Goal: Transaction & Acquisition: Purchase product/service

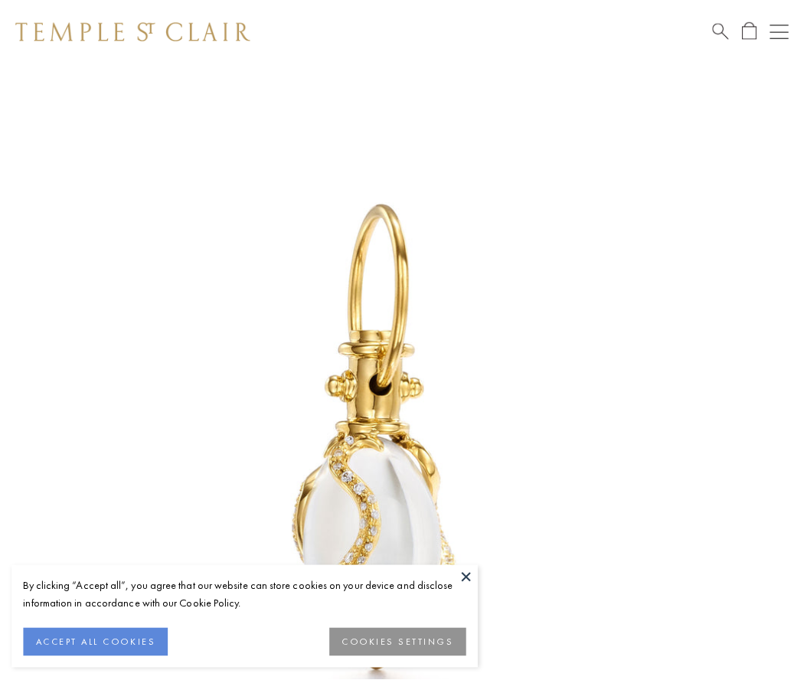
scroll to position [19, 0]
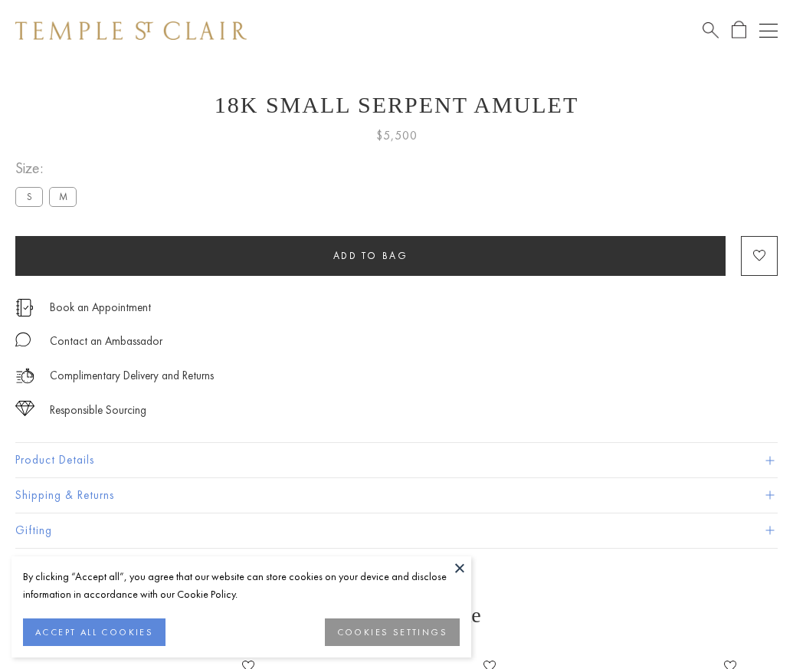
click at [370, 255] on span "Add to bag" at bounding box center [370, 255] width 75 height 13
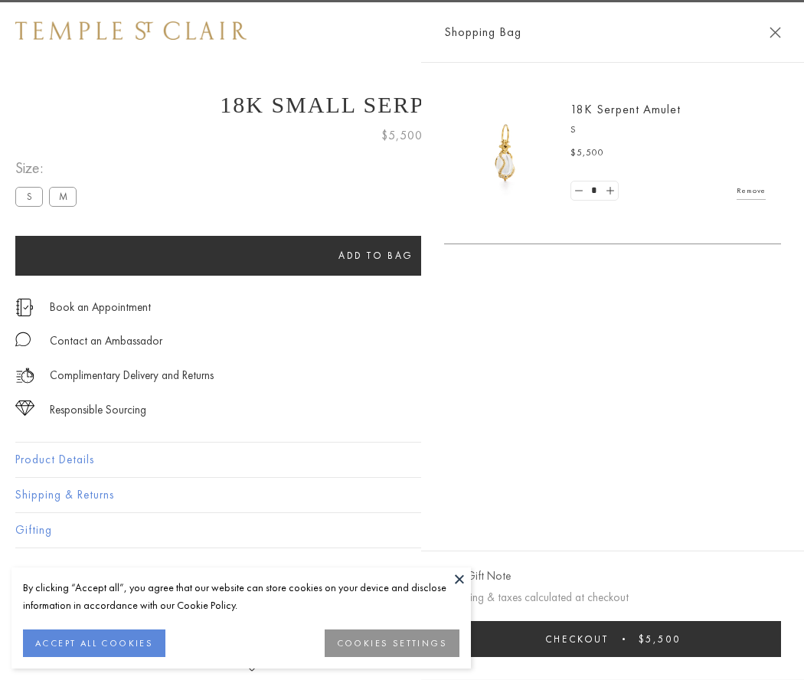
click at [617, 639] on button "Checkout $5,500" at bounding box center [612, 639] width 337 height 36
